Goal: Check status: Check status

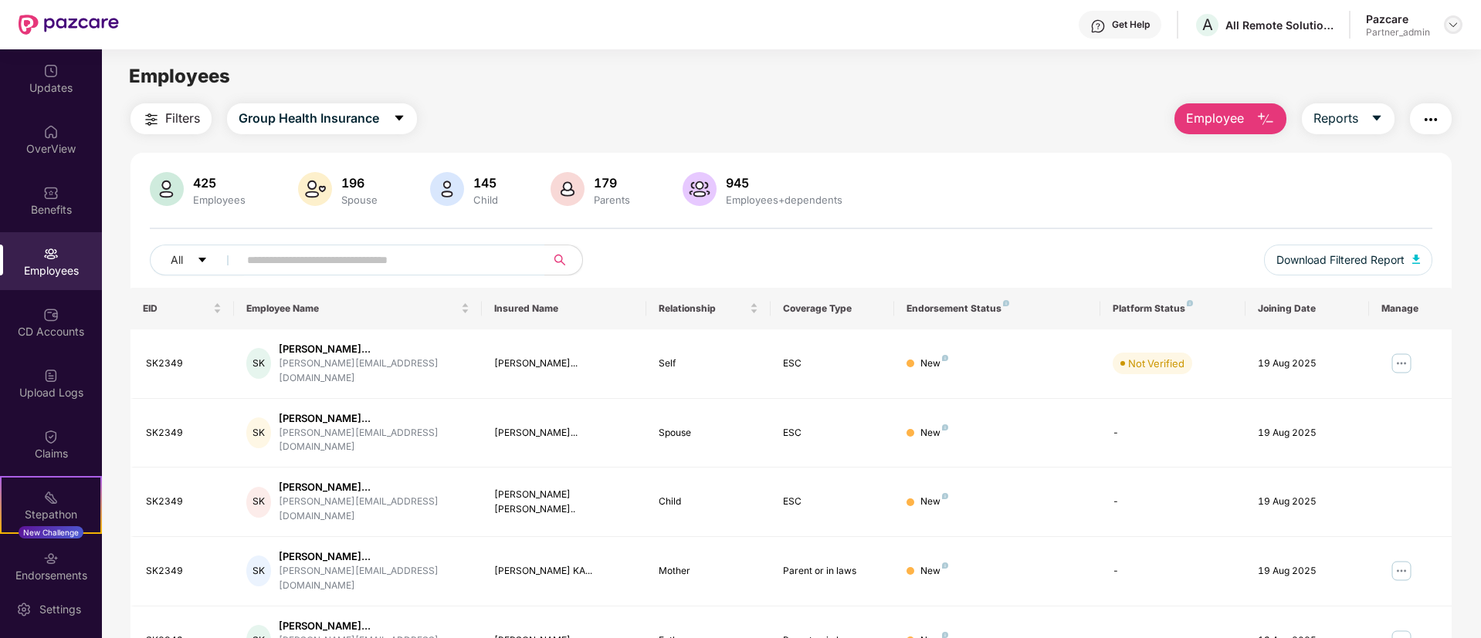
click at [1454, 23] on img at bounding box center [1453, 25] width 12 height 12
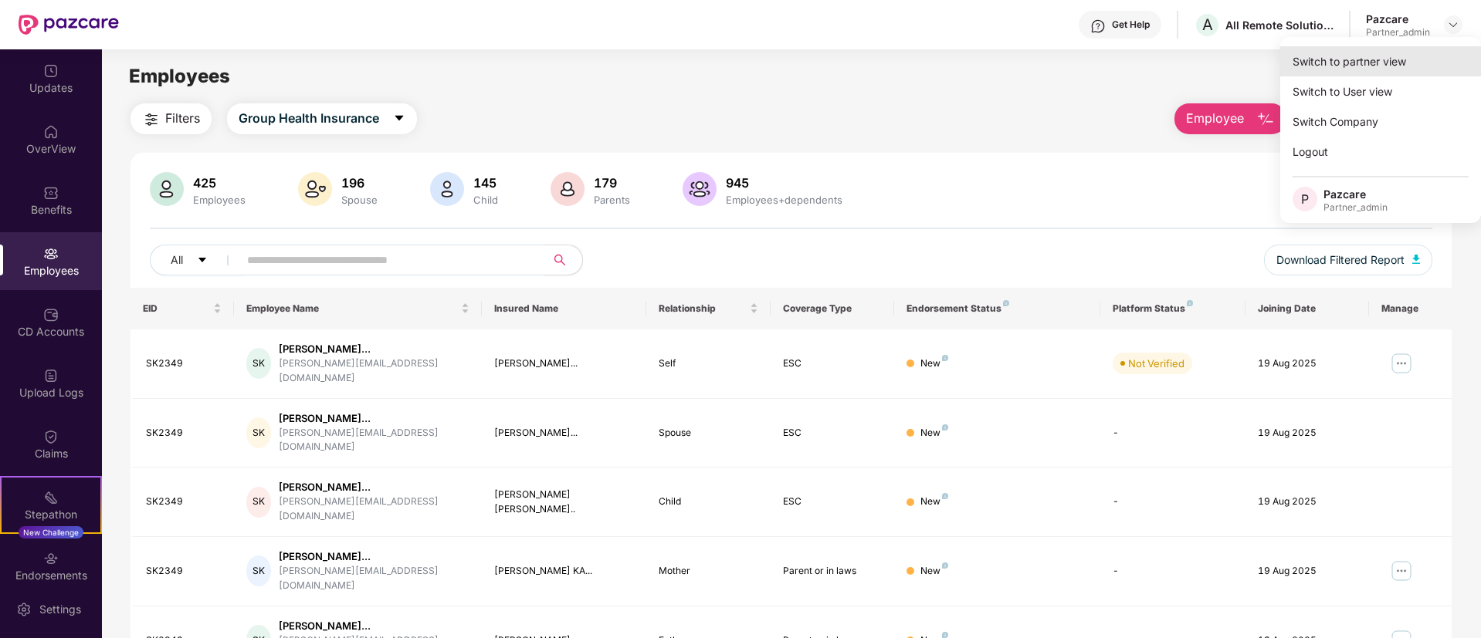
click at [1354, 63] on div "Switch to partner view" at bounding box center [1380, 61] width 201 height 30
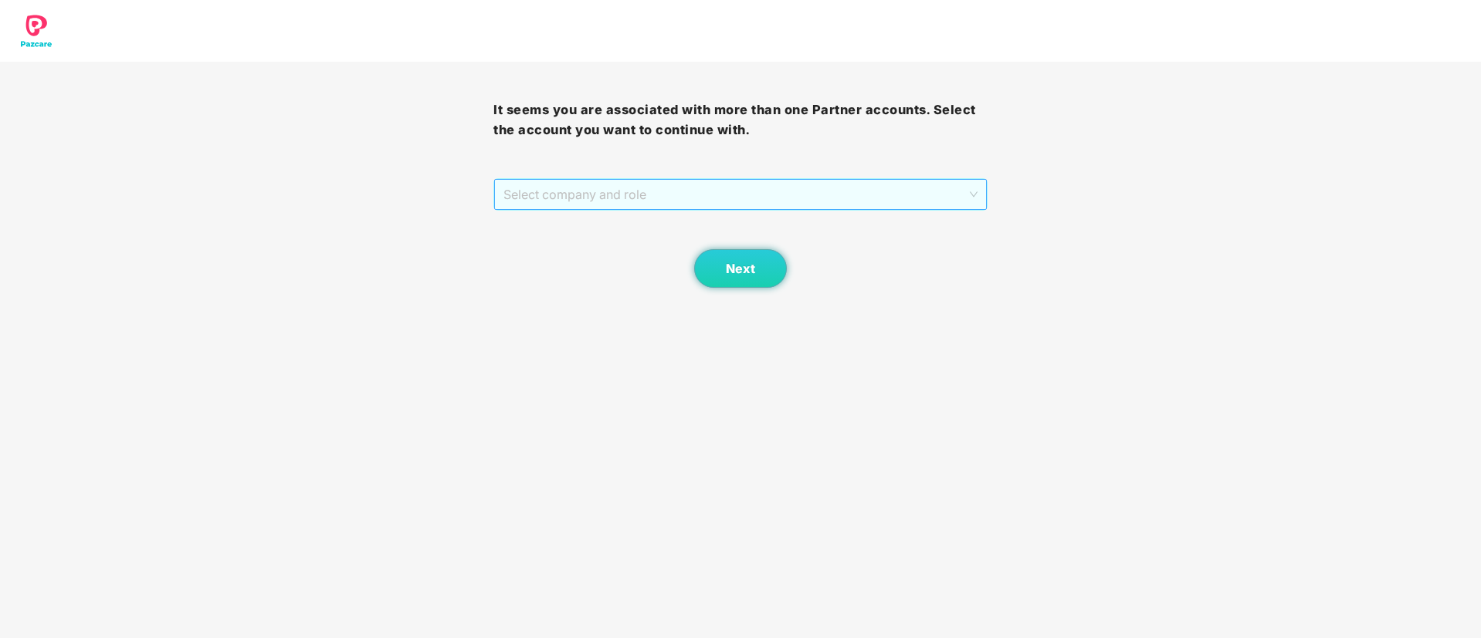
click at [635, 190] on span "Select company and role" at bounding box center [739, 194] width 473 height 29
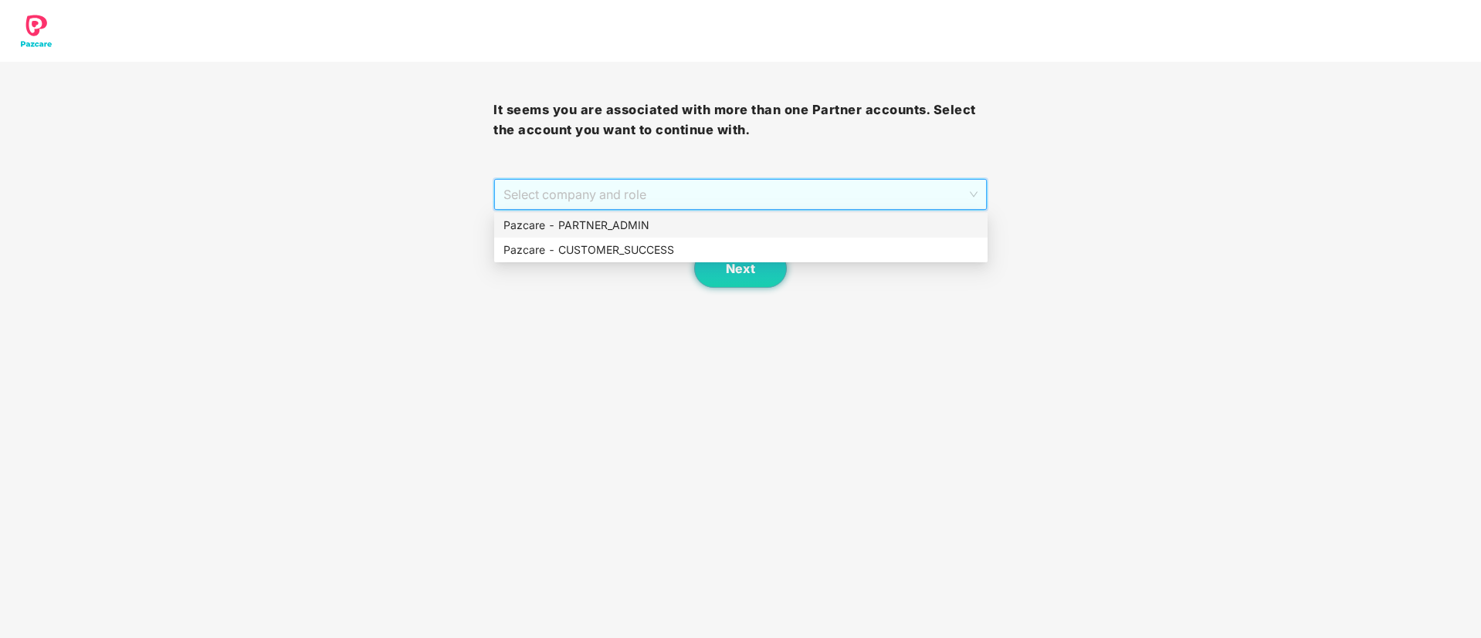
click at [622, 222] on div "Pazcare - PARTNER_ADMIN" at bounding box center [740, 225] width 475 height 17
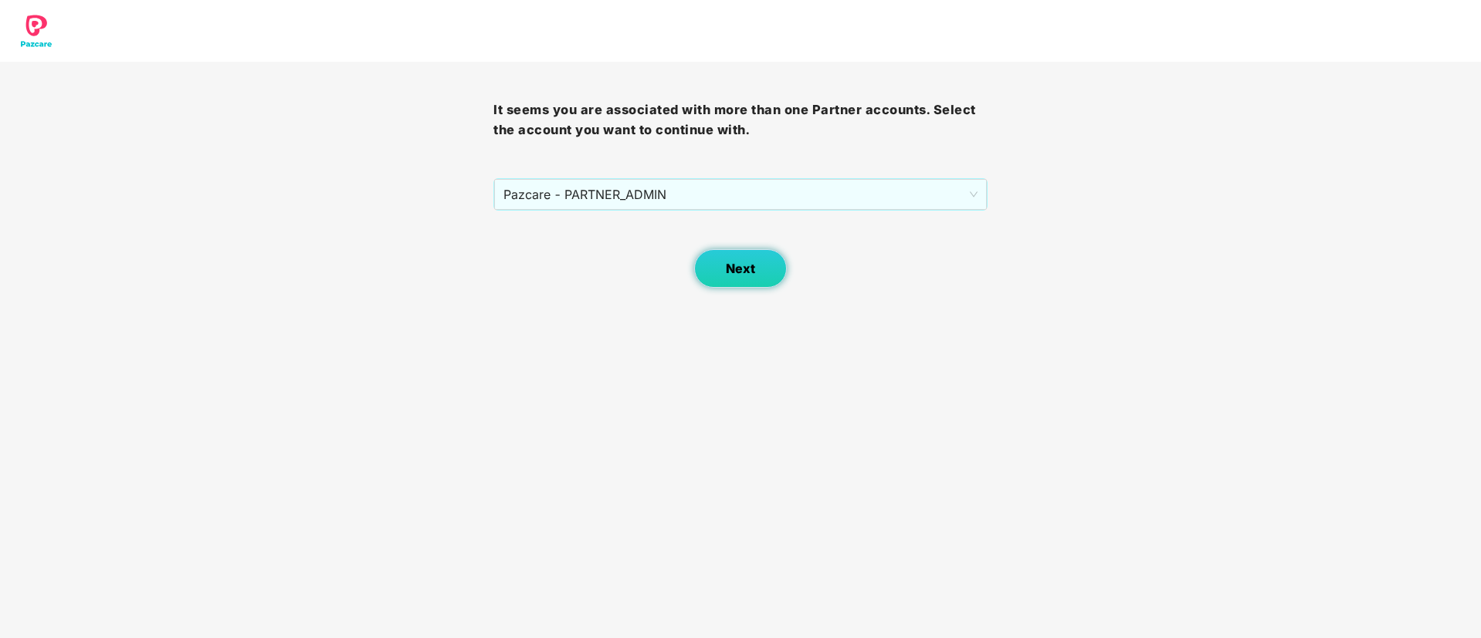
click at [737, 273] on span "Next" at bounding box center [740, 269] width 29 height 15
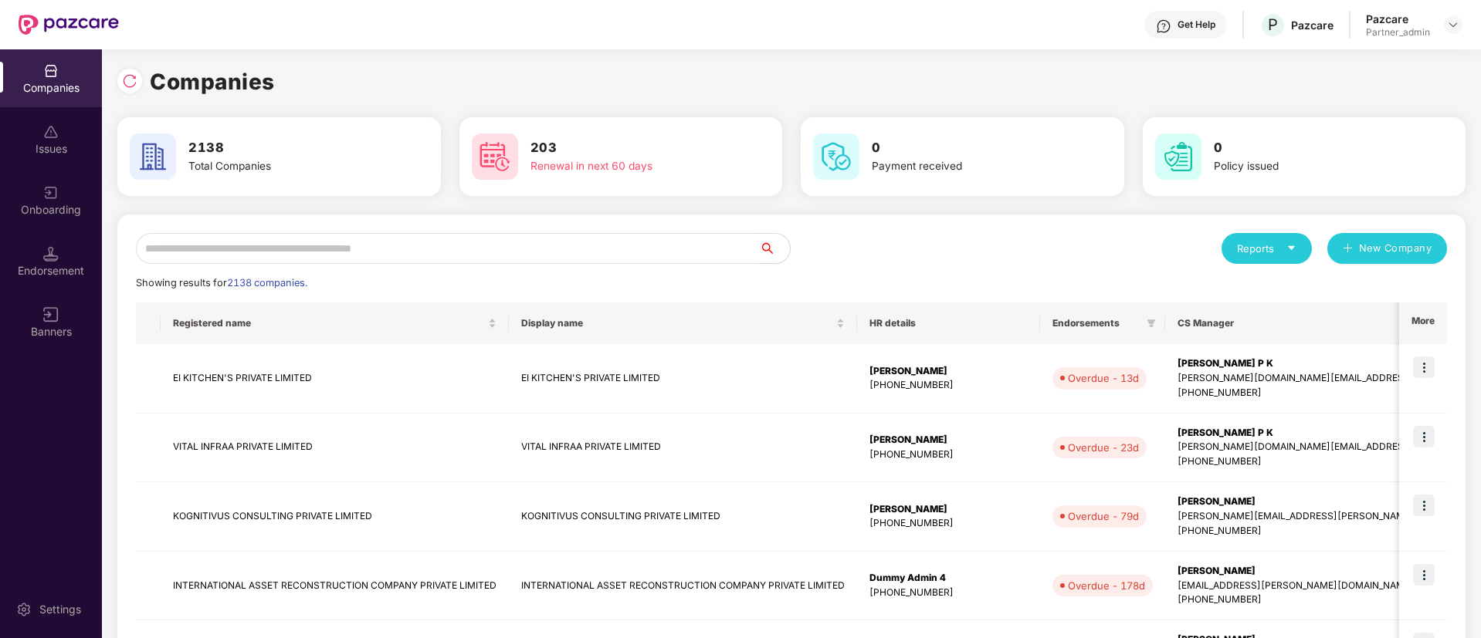
click at [514, 253] on input "text" at bounding box center [447, 248] width 623 height 31
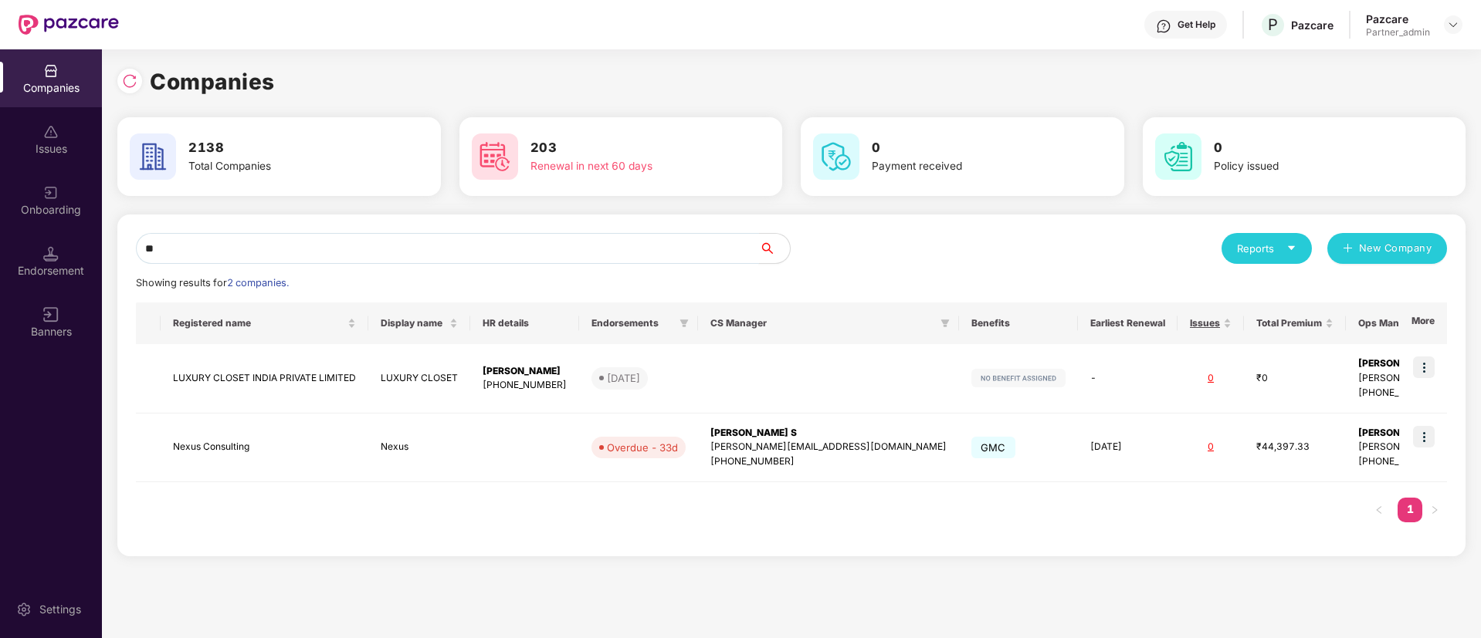
type input "*"
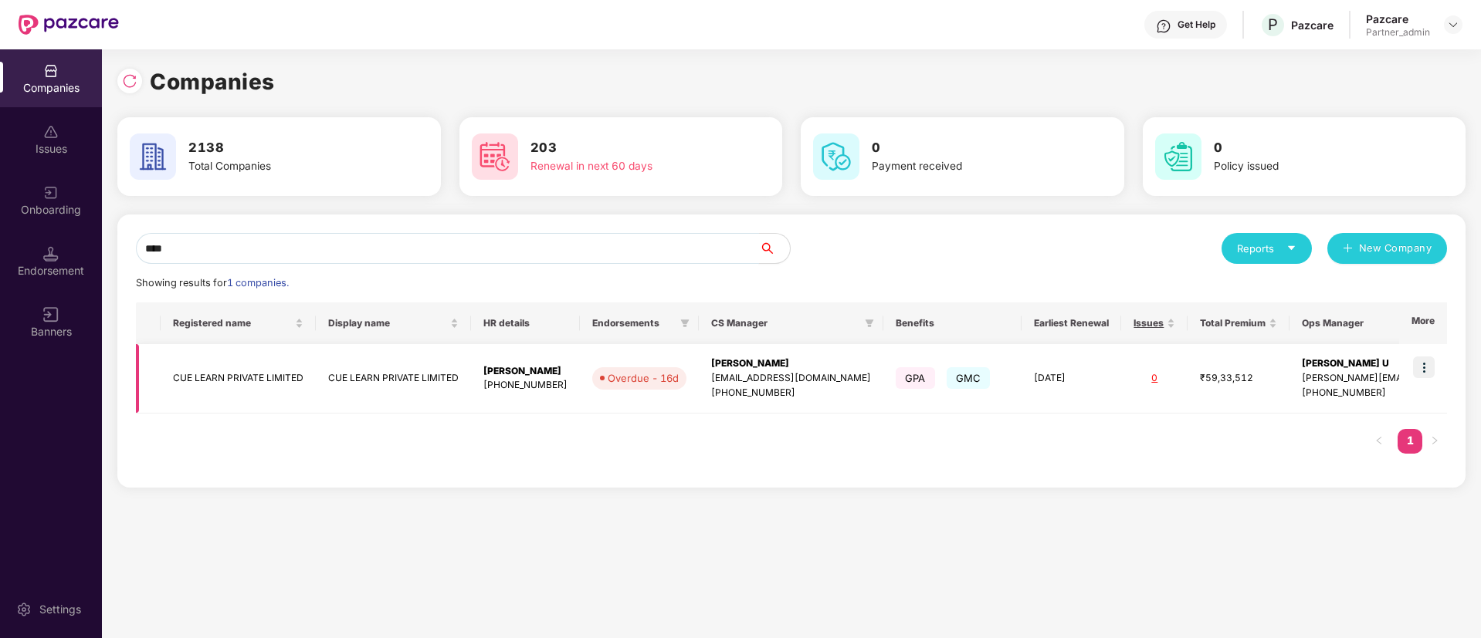
type input "***"
click at [1434, 365] on img at bounding box center [1424, 368] width 22 height 22
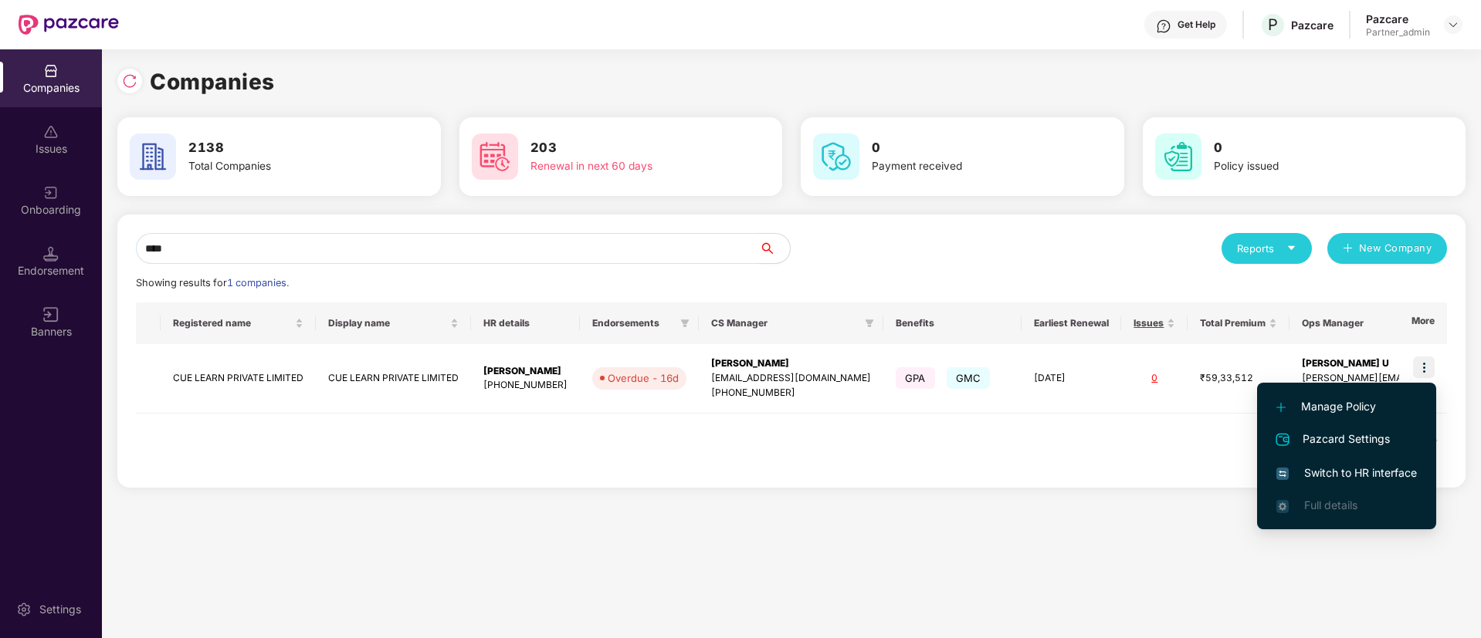
click at [1342, 485] on li "Switch to HR interface" at bounding box center [1346, 473] width 179 height 32
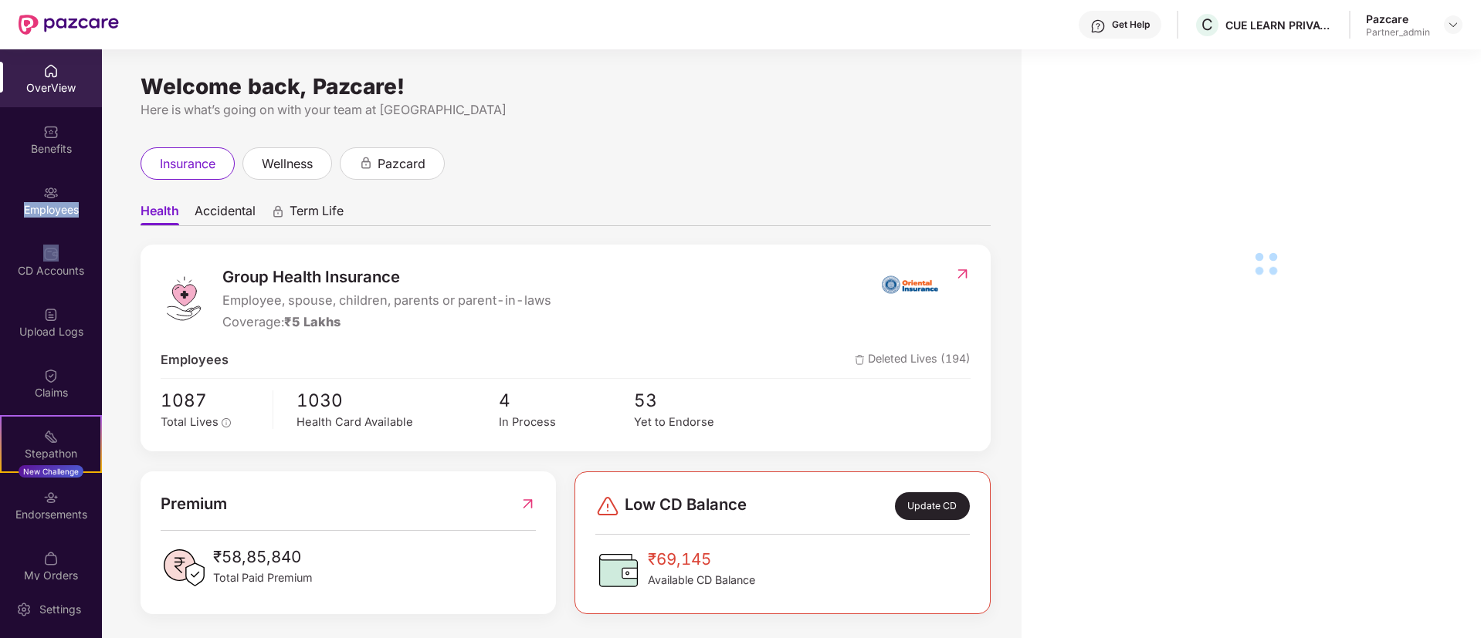
click at [27, 200] on div "Employees" at bounding box center [51, 200] width 102 height 58
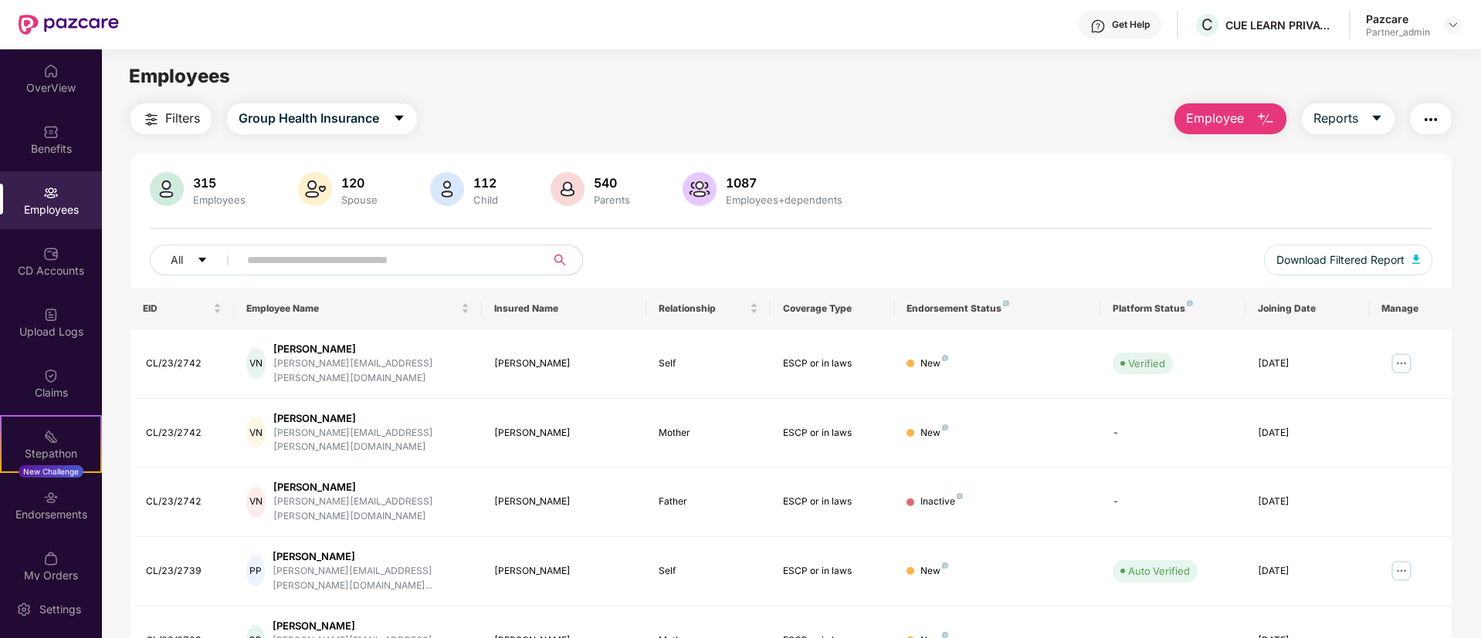
click at [428, 255] on input "text" at bounding box center [385, 260] width 277 height 23
click at [428, 255] on input "*" at bounding box center [385, 260] width 277 height 23
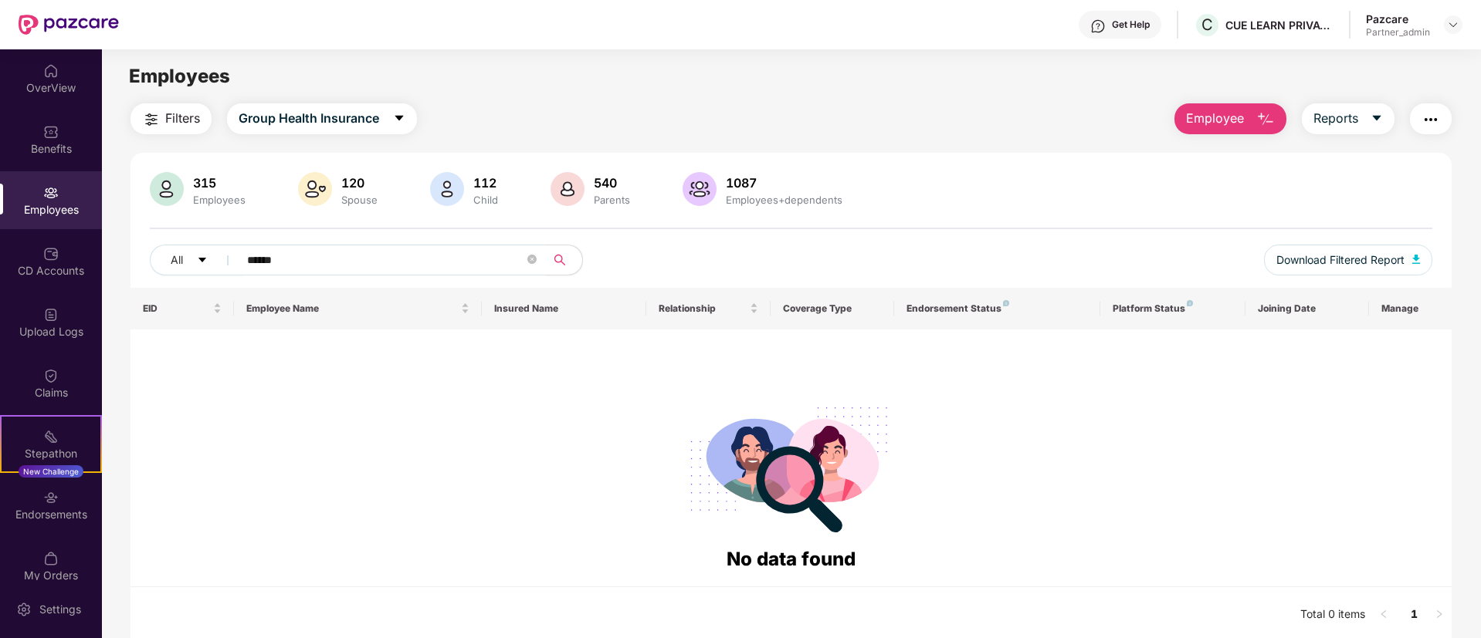
type input "*****"
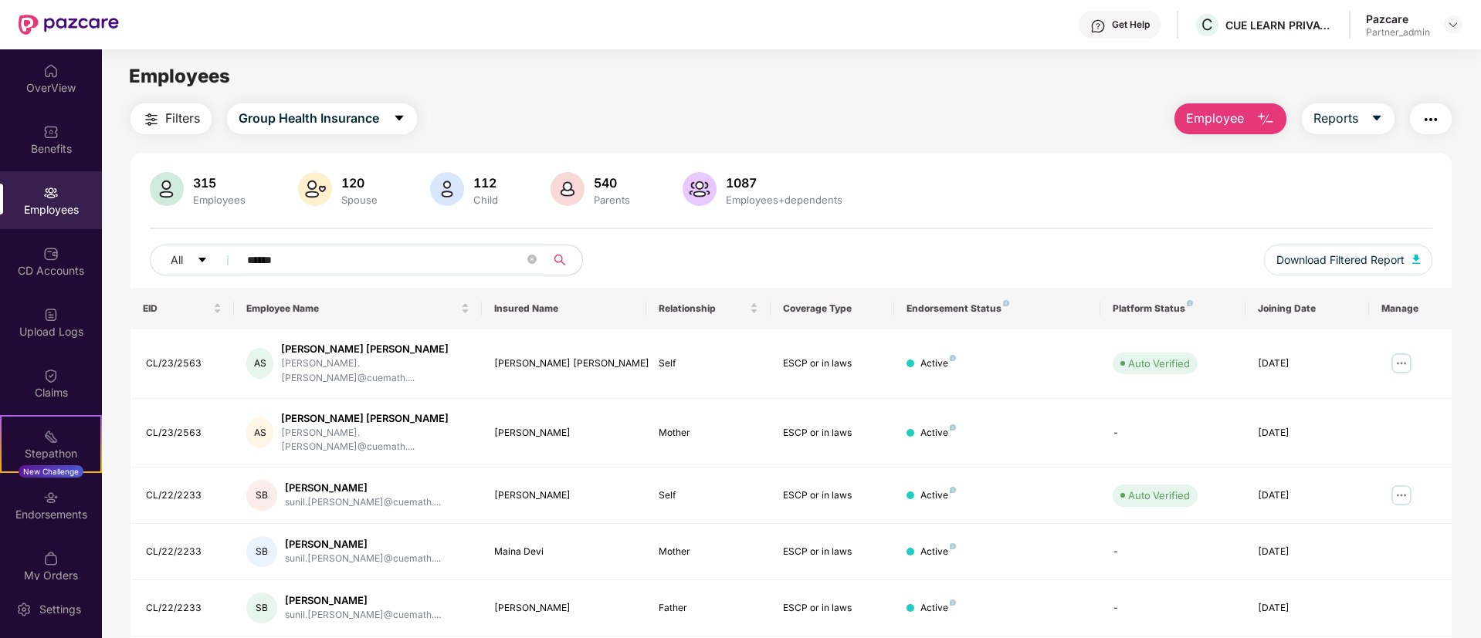
paste input "text"
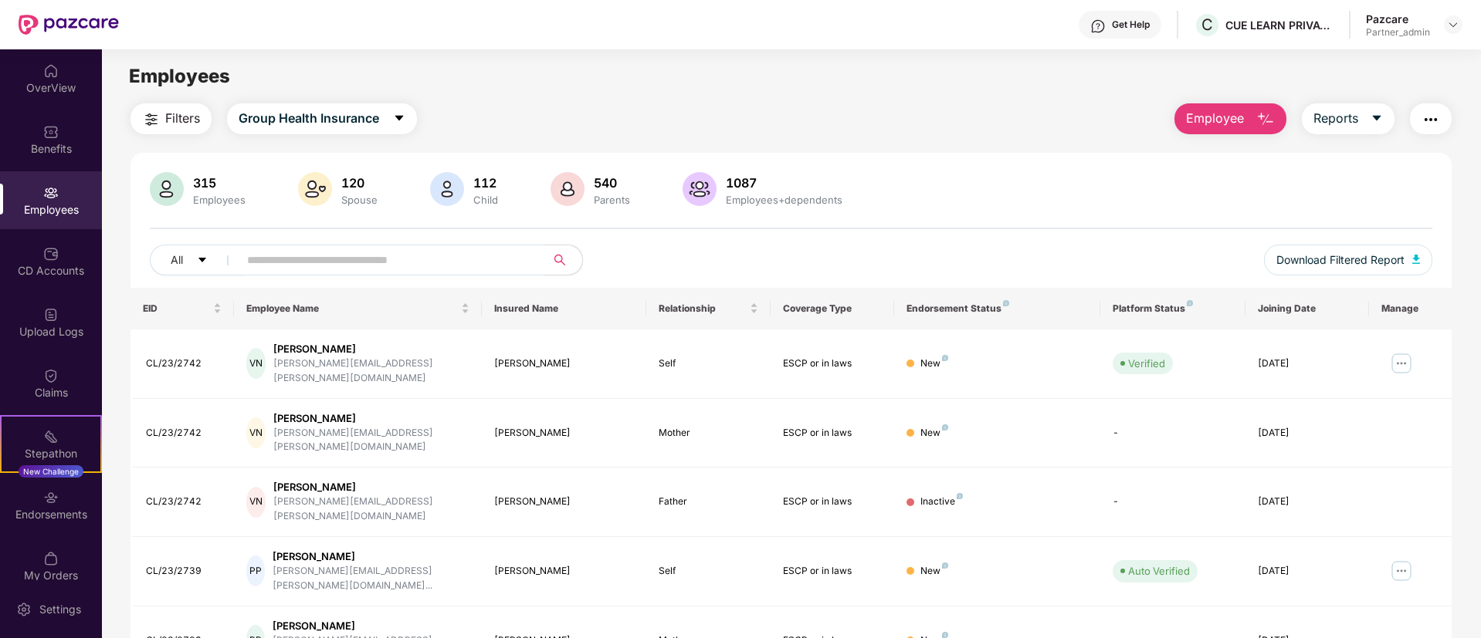
drag, startPoint x: 414, startPoint y: 279, endPoint x: 406, endPoint y: 247, distance: 32.6
click at [406, 247] on div "All Download Filtered Report" at bounding box center [791, 266] width 1282 height 43
paste input "*"
type input "*"
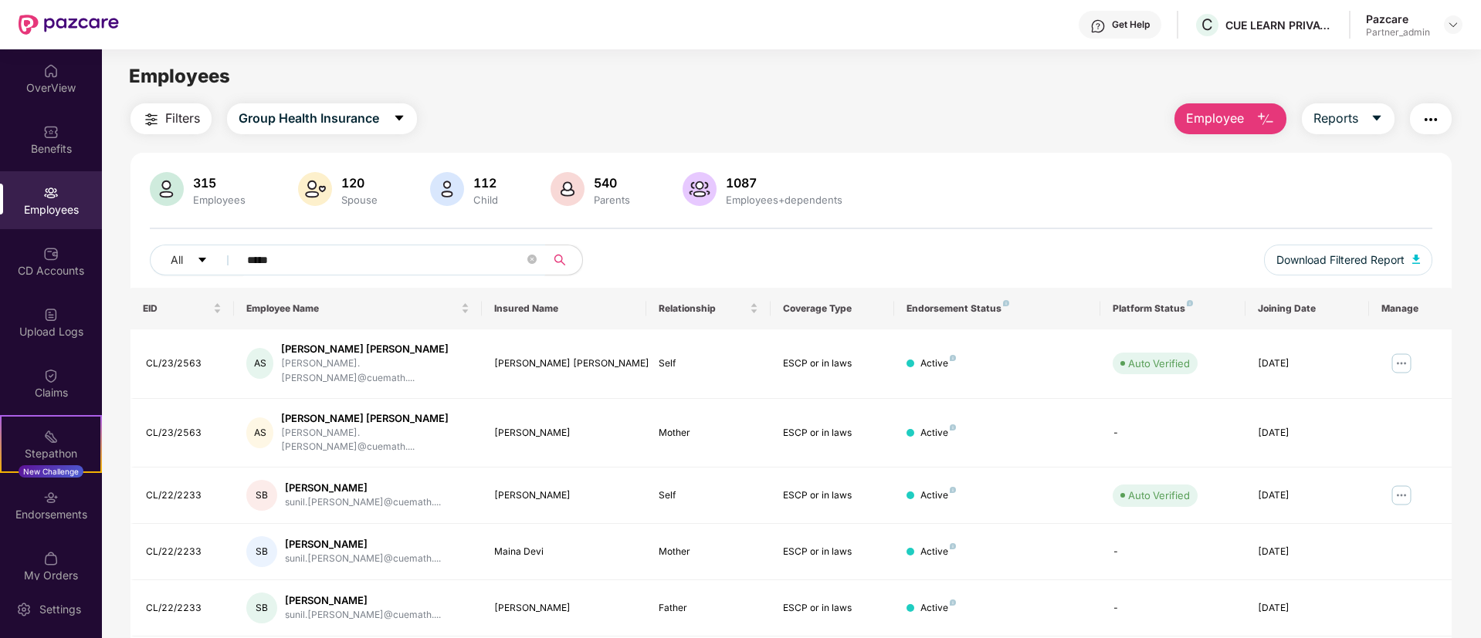
paste input "*****"
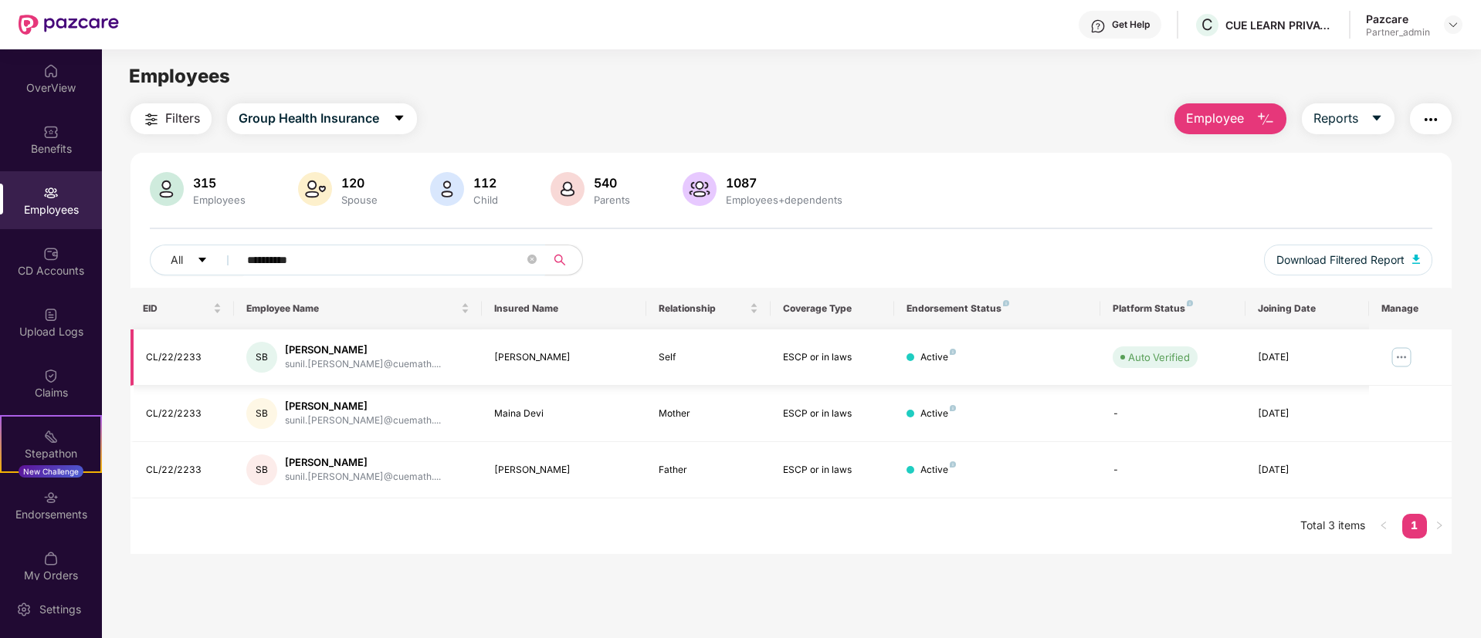
type input "**********"
click at [1393, 352] on img at bounding box center [1401, 357] width 25 height 25
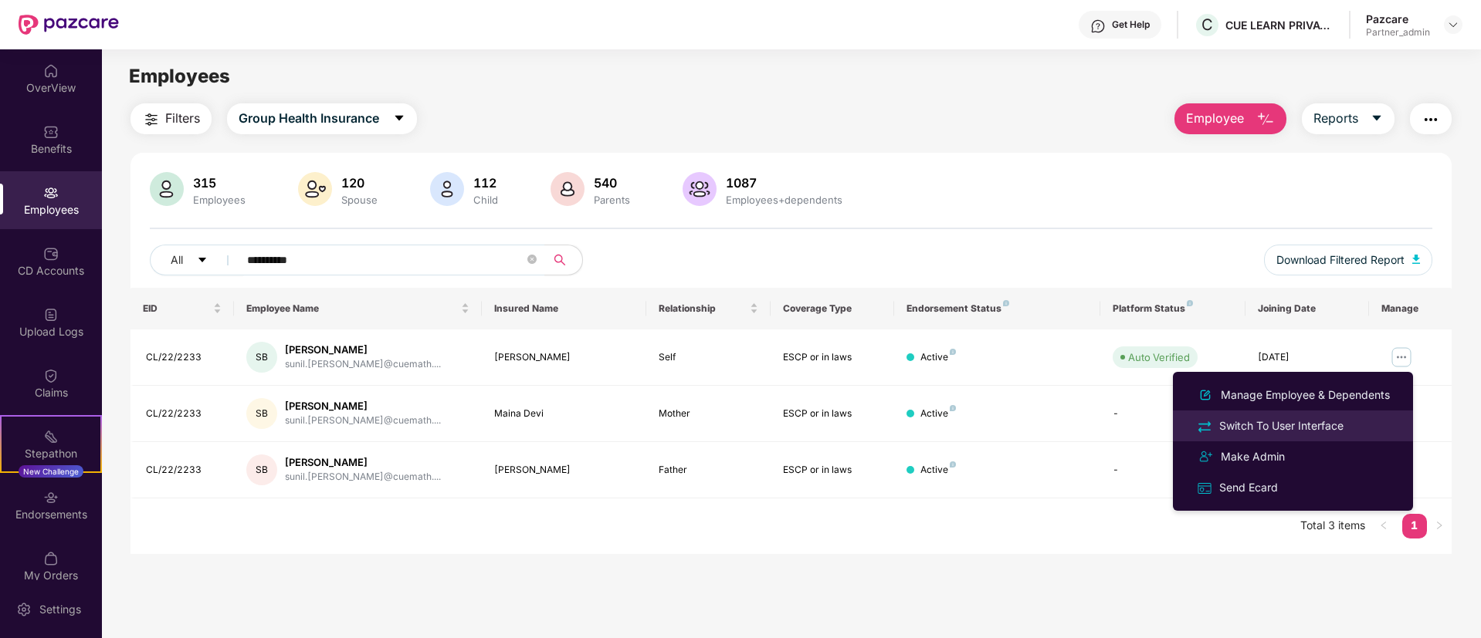
click at [1265, 413] on li "Switch To User Interface" at bounding box center [1293, 426] width 240 height 31
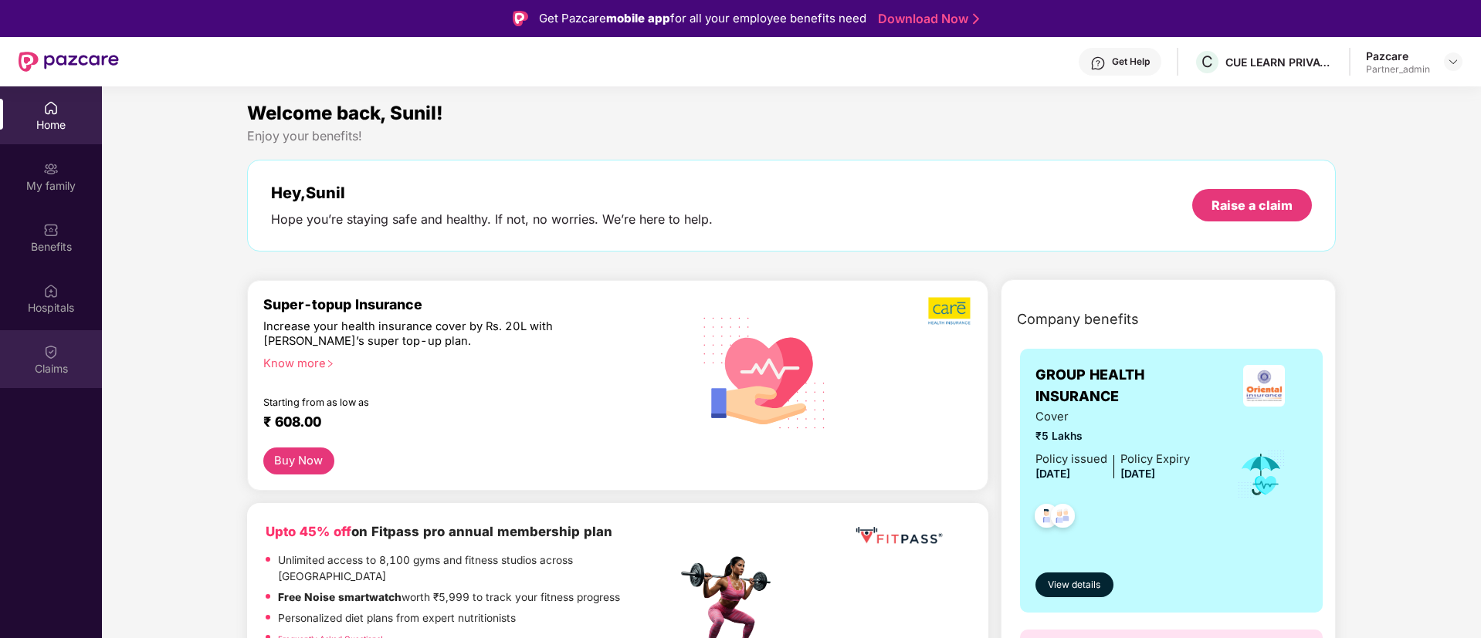
click at [11, 357] on div "Claims" at bounding box center [51, 359] width 102 height 58
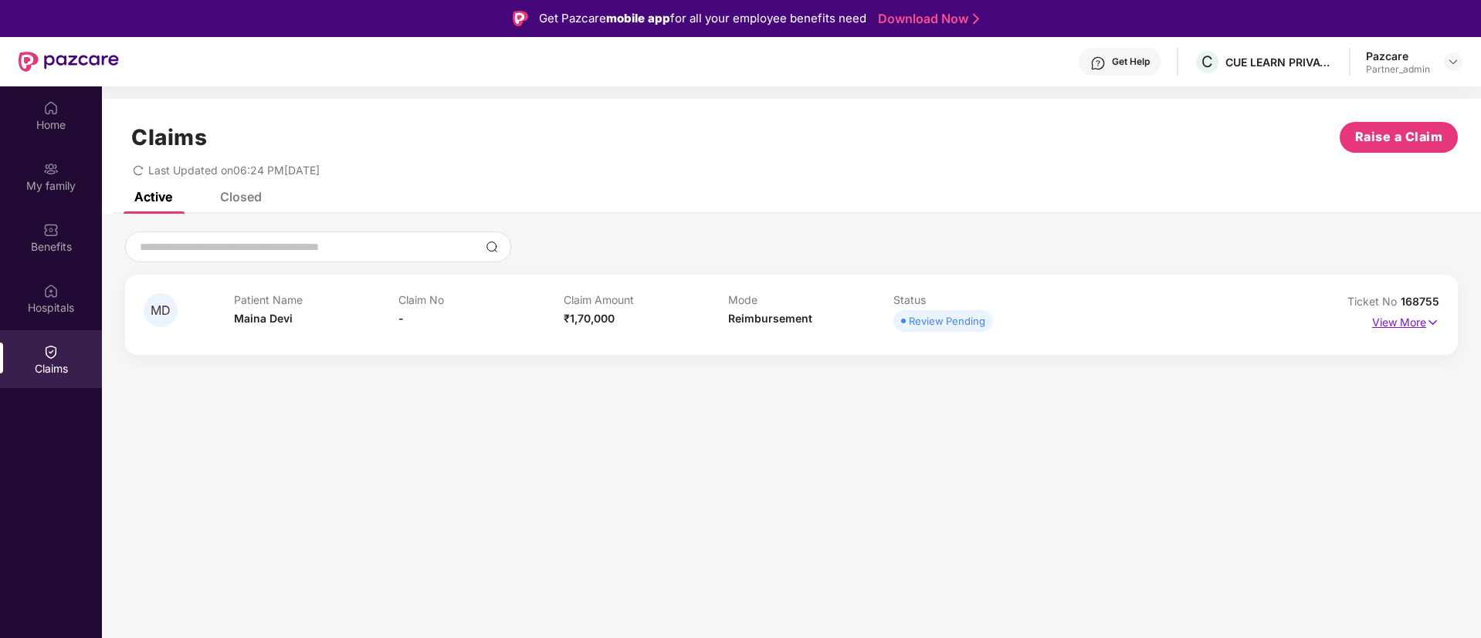
click at [1420, 317] on p "View More" at bounding box center [1405, 320] width 67 height 21
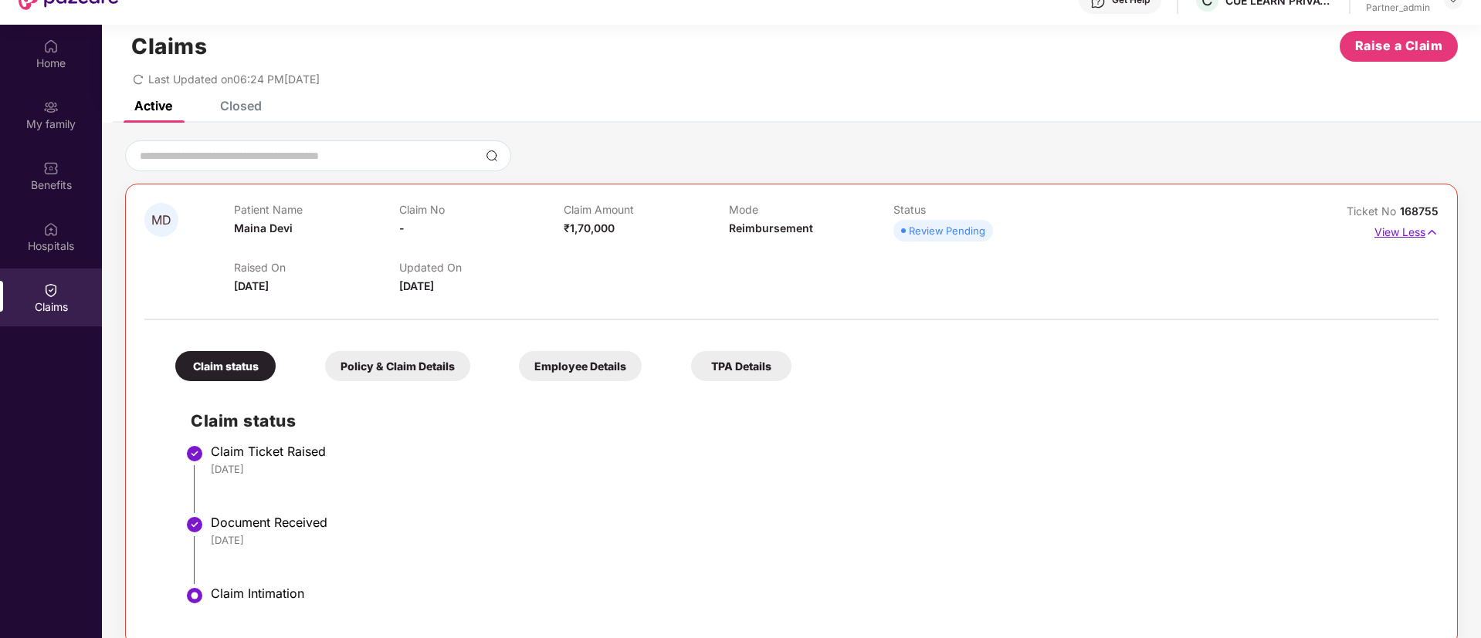
scroll to position [86, 0]
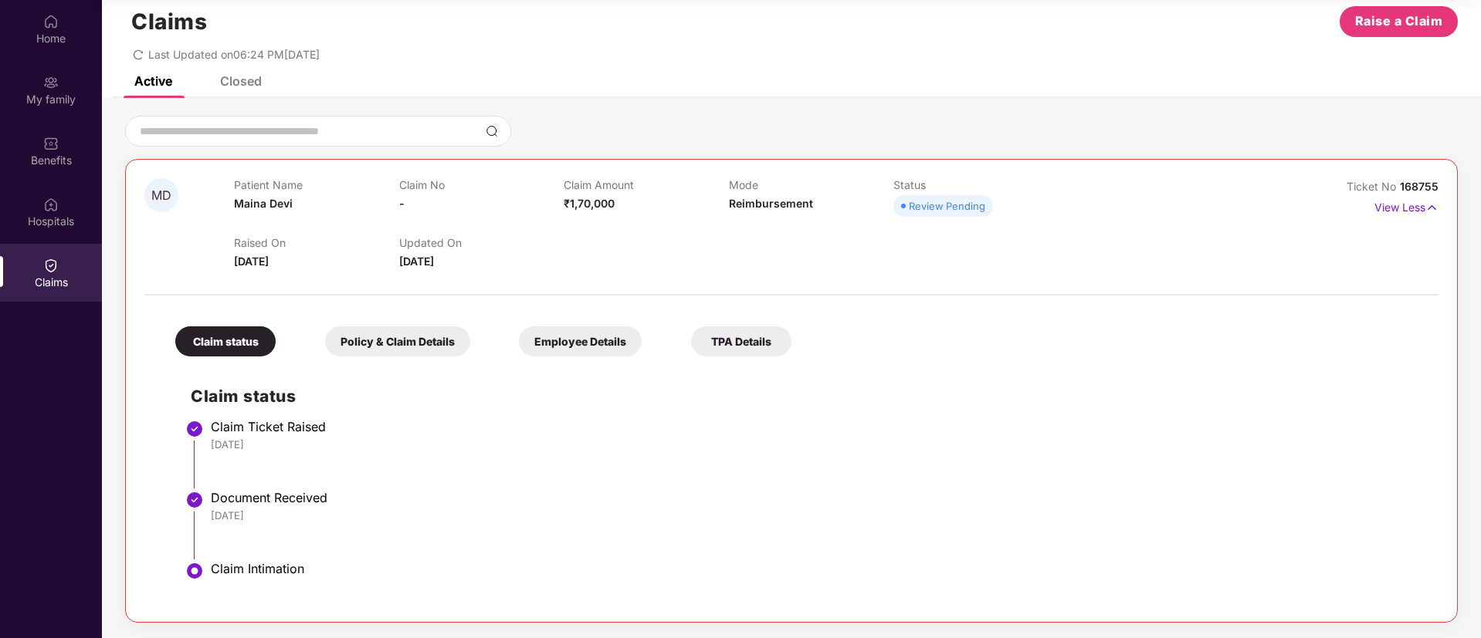
click at [478, 475] on li "Claim Ticket Raised [DATE]" at bounding box center [807, 460] width 1232 height 71
click at [1418, 180] on span "168755" at bounding box center [1419, 186] width 39 height 13
copy div "Ticket No 168755"
